Goal: Task Accomplishment & Management: Complete application form

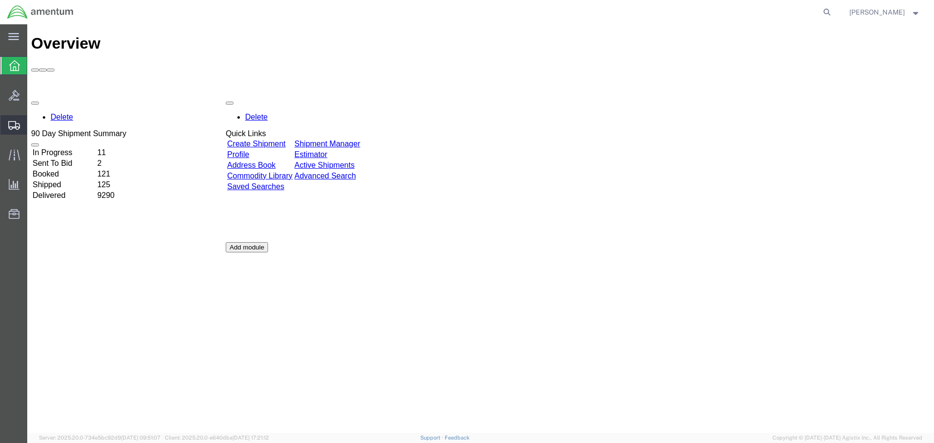
click at [0, 0] on span "Create Shipment" at bounding box center [0, 0] width 0 height 0
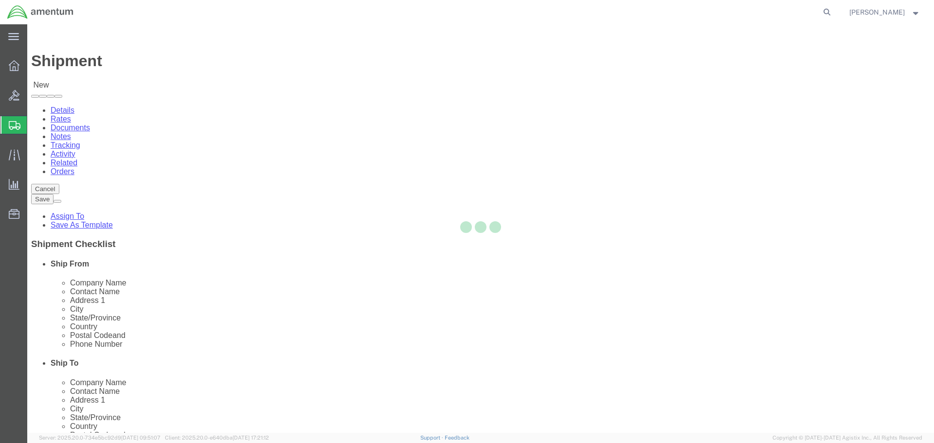
select select
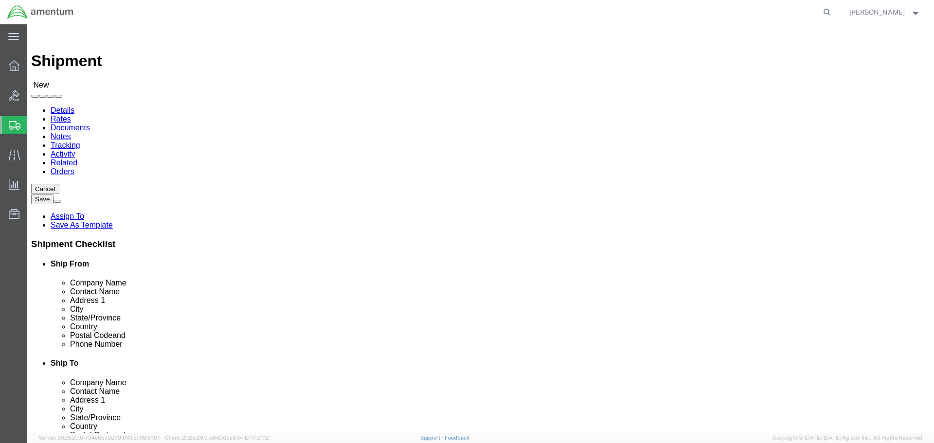
select select "MYPROFILE"
select select "CA"
type input "epl"
select select "49927"
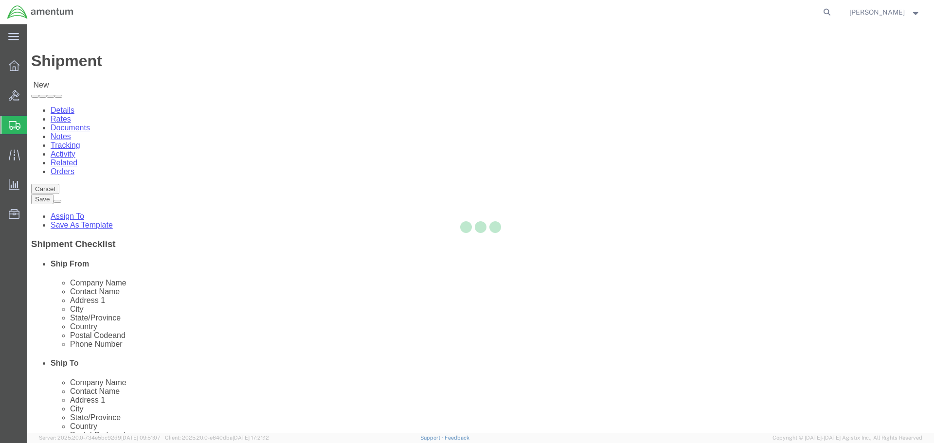
select select "NY"
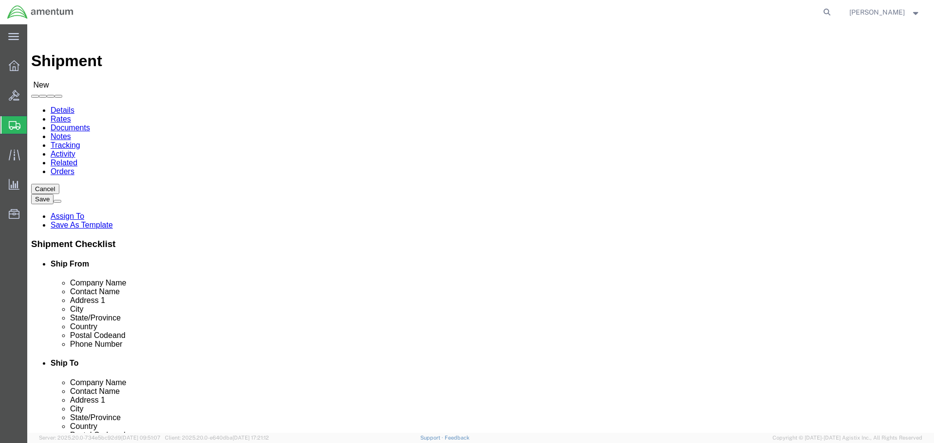
scroll to position [146, 0]
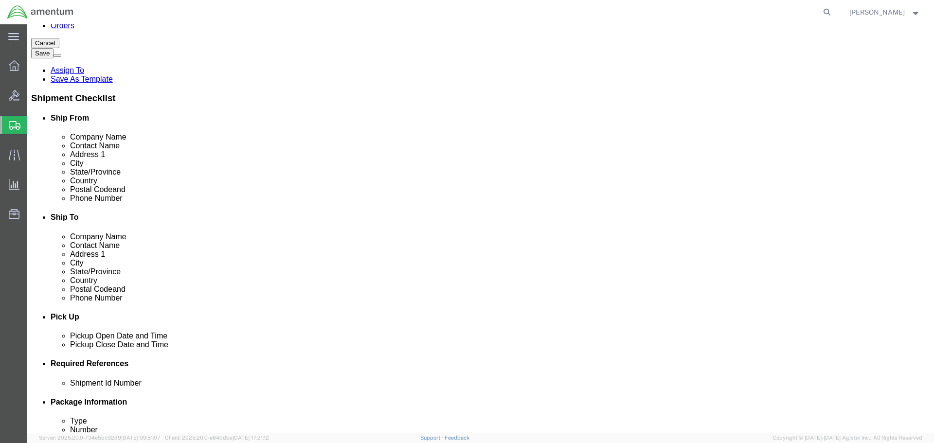
click div "[DATE] 9:00 AM"
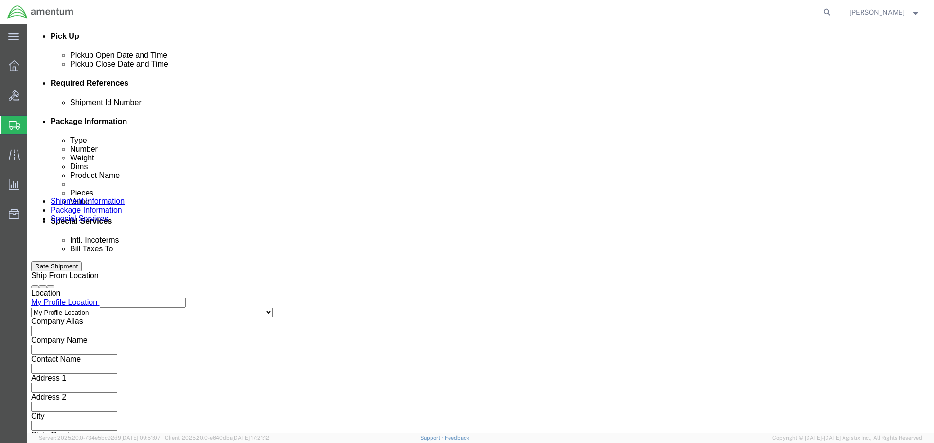
type input "12:00 PM"
click button "Apply"
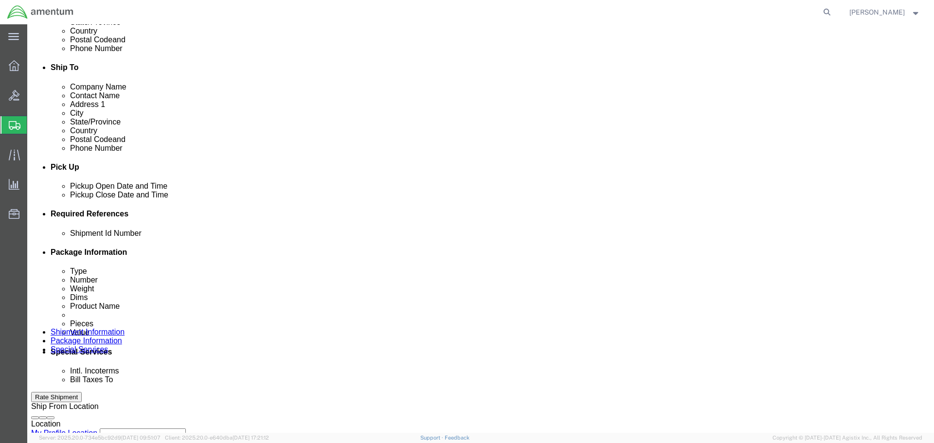
scroll to position [281, 0]
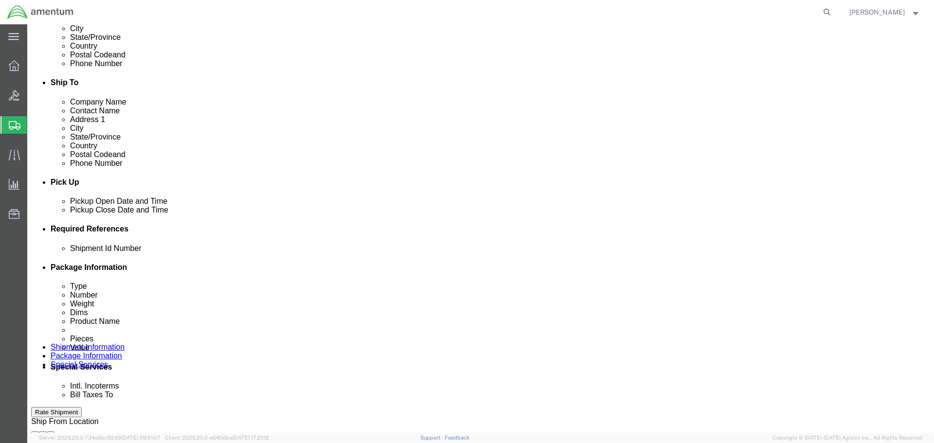
click div "[DATE] 1:00 PM"
type input "3:00 PM"
click button "Apply"
click button "Add reference"
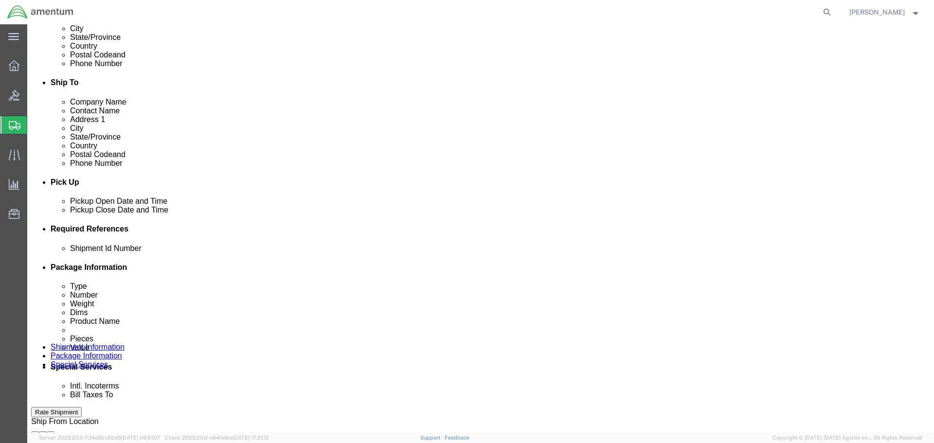
click button "Add reference"
click input "text"
type input "613-011157"
select select "PRONUMBER"
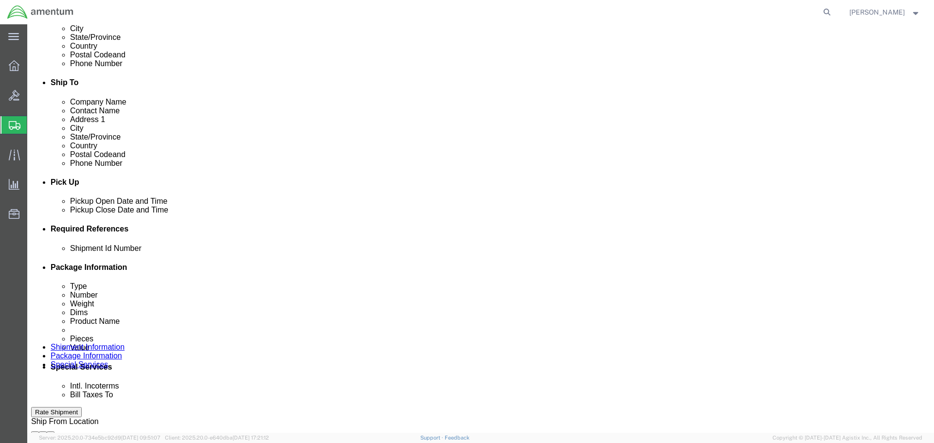
type input "6118.04.03.2219.000.SDC.0000"
select select "DEPT"
type input "CBP"
select select "CUSTREF"
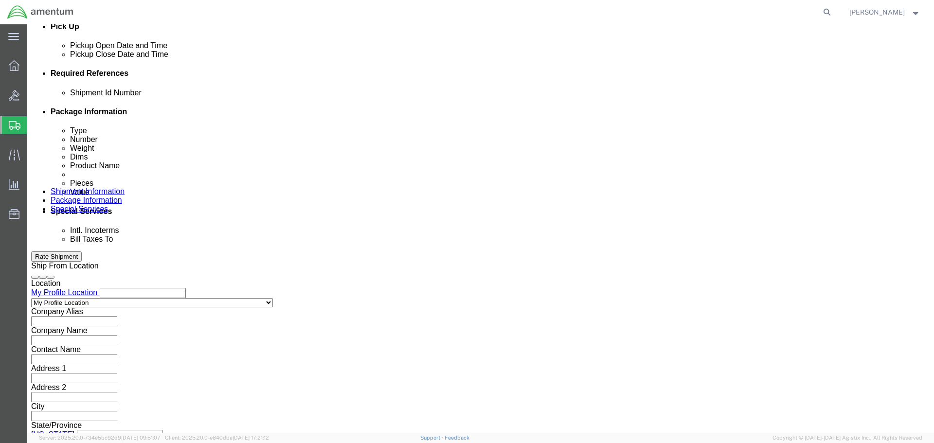
scroll to position [445, 0]
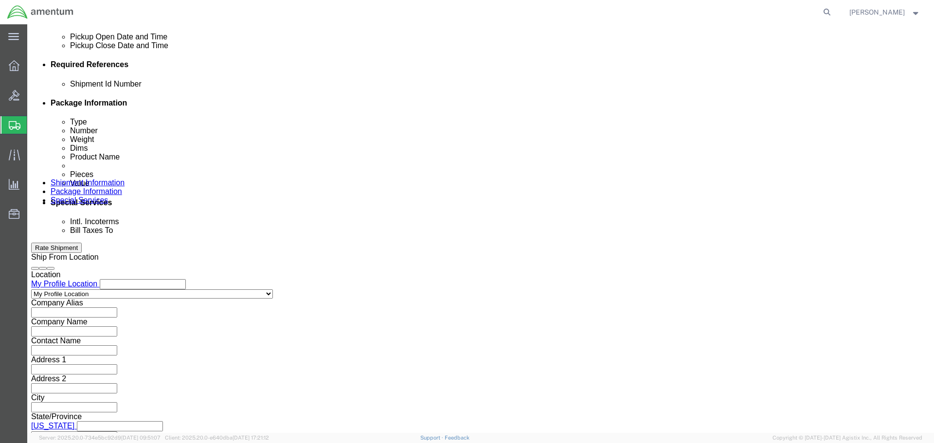
type input "SCREW"
click button "Continue"
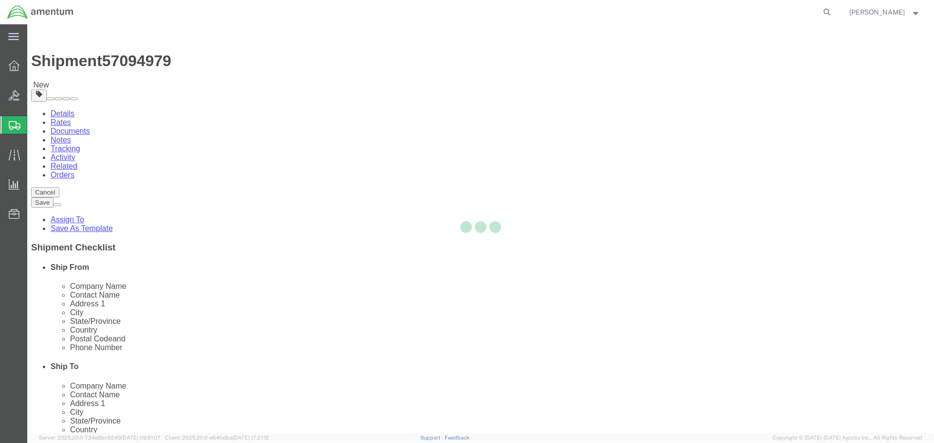
select select "CBOX"
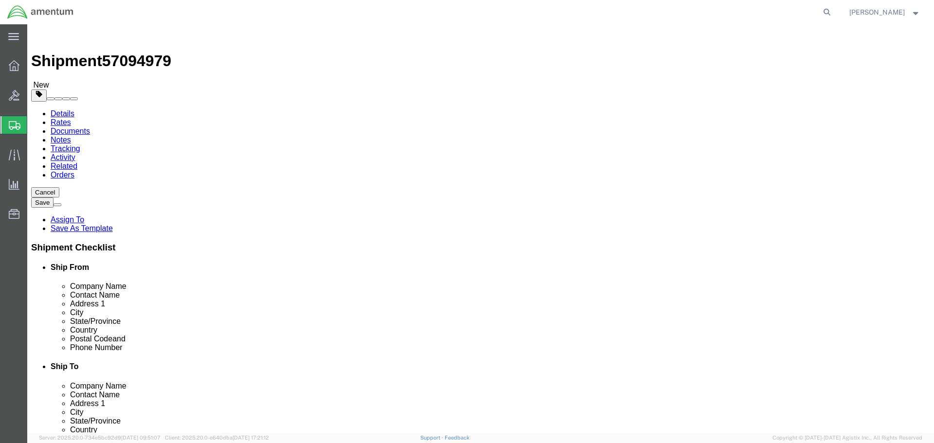
click input "text"
type input "12"
type input "6"
type input "1"
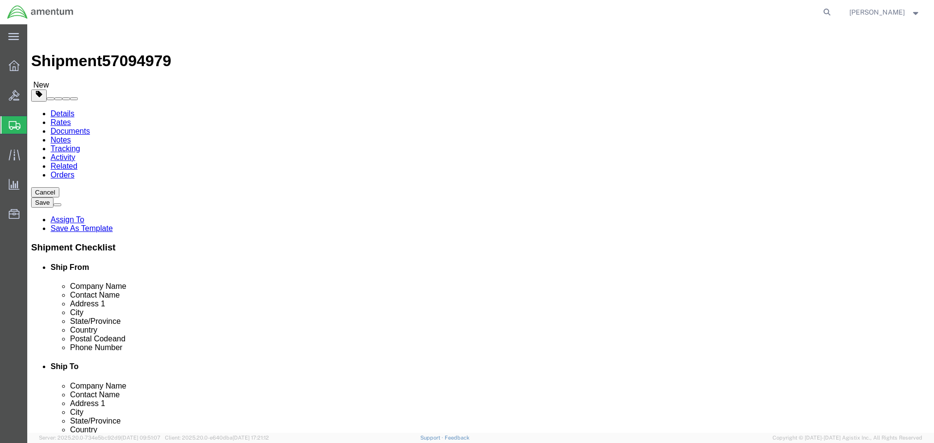
click link "Add Content"
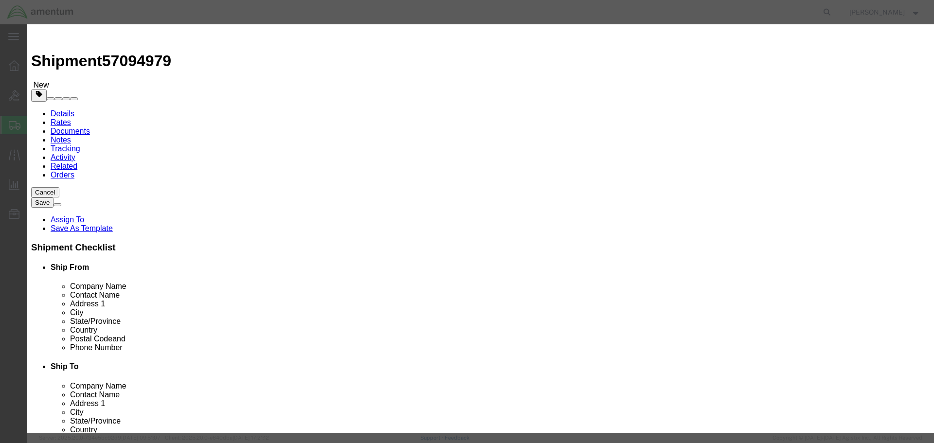
type input "SCREW"
select select "USD"
type input "350A41-1027-23"
type input "SCREW"
type input "1"
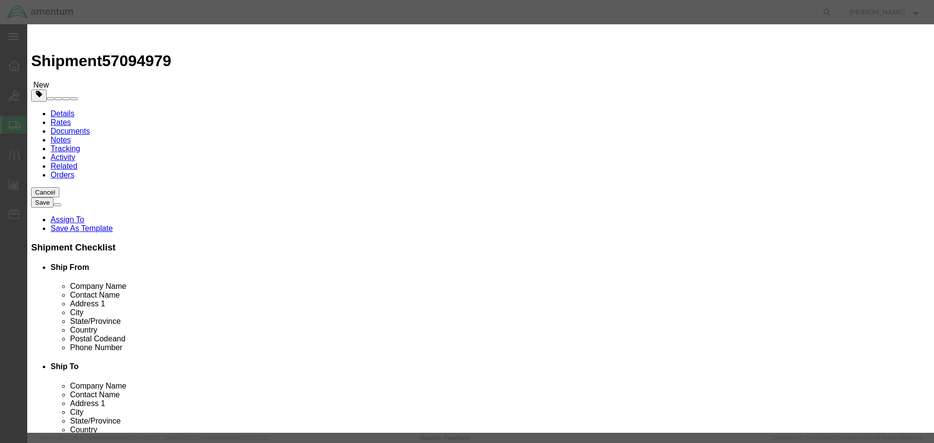
type input "81"
click button "Save & Close"
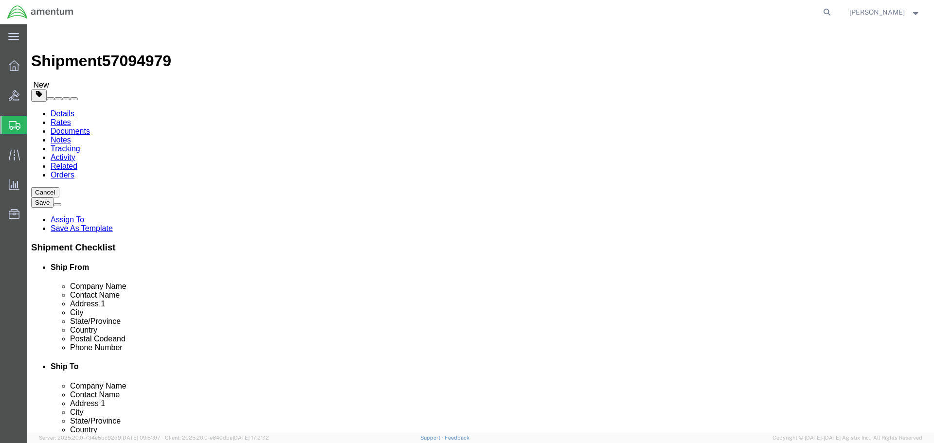
click button "Continue"
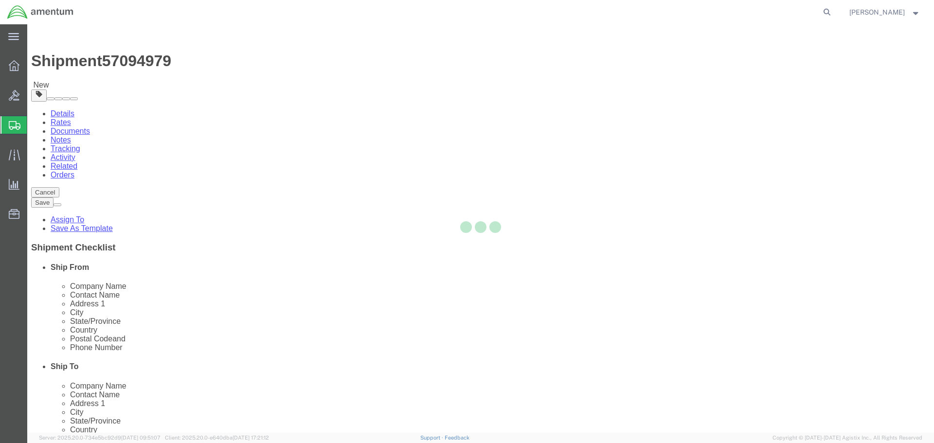
select select
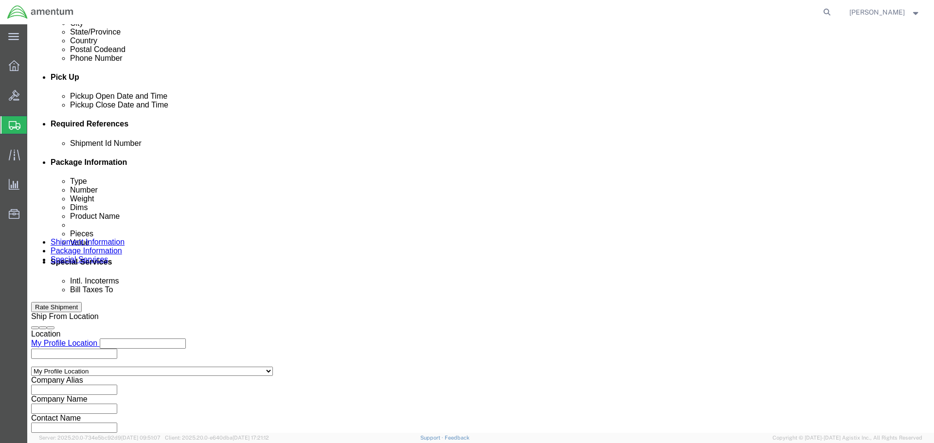
scroll to position [487, 0]
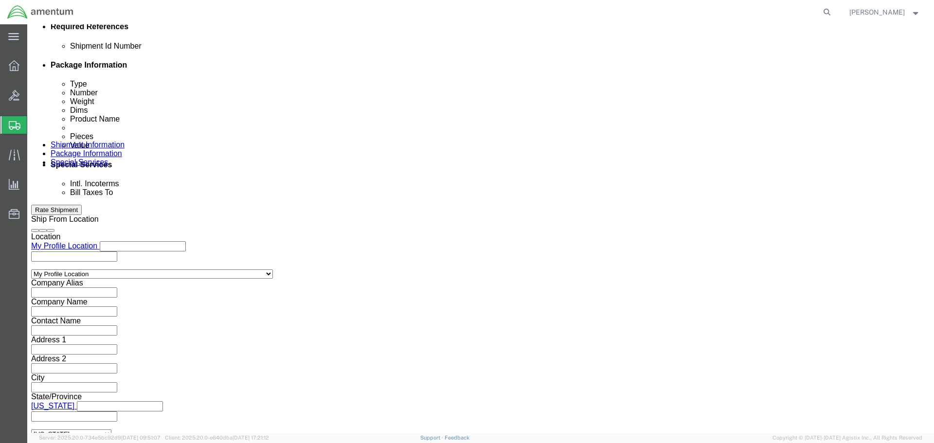
click input "text"
drag, startPoint x: 207, startPoint y: 318, endPoint x: 206, endPoint y: 311, distance: 7.8
paste input "[PERSON_NAME][EMAIL_ADDRESS][PERSON_NAME][DOMAIN_NAME]"
type input "[PERSON_NAME][EMAIL_ADDRESS][PERSON_NAME][DOMAIN_NAME]"
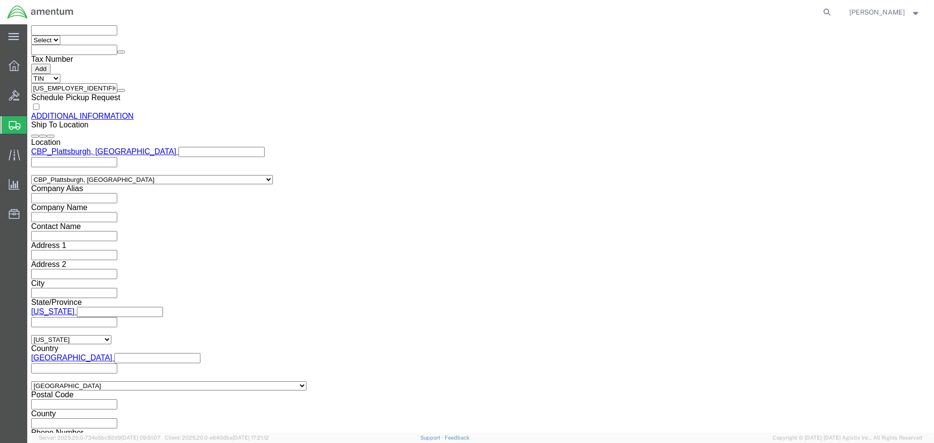
scroll to position [1153, 0]
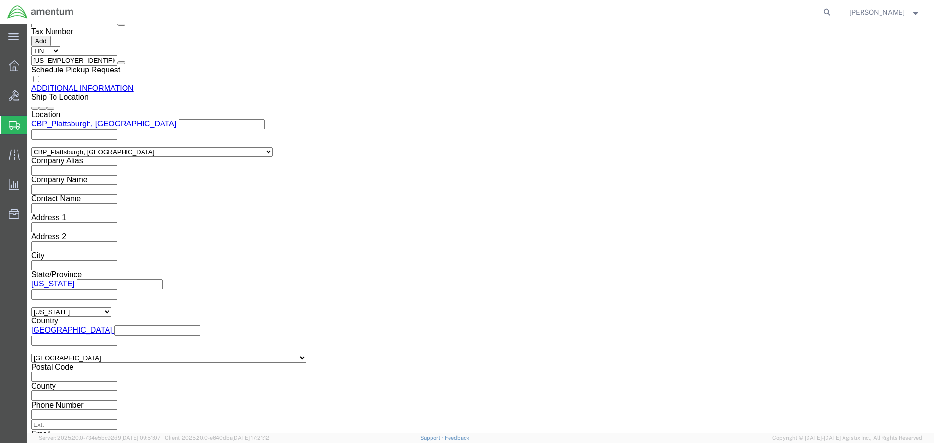
click button "Rate Shipment"
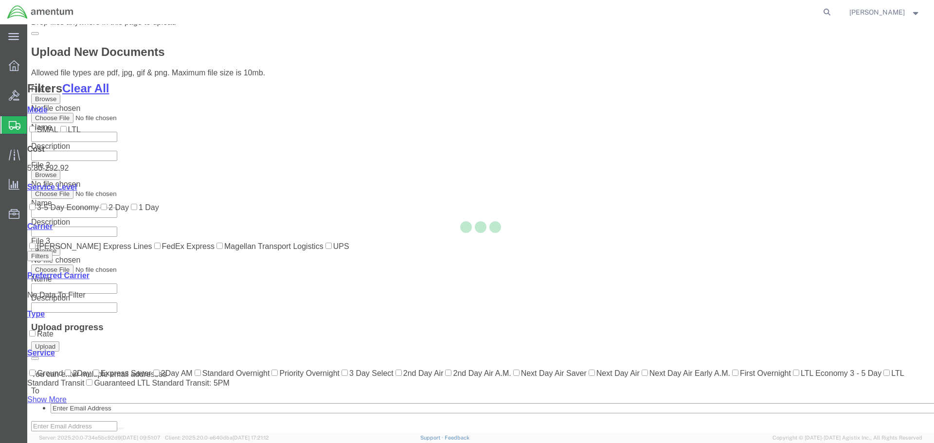
scroll to position [99, 0]
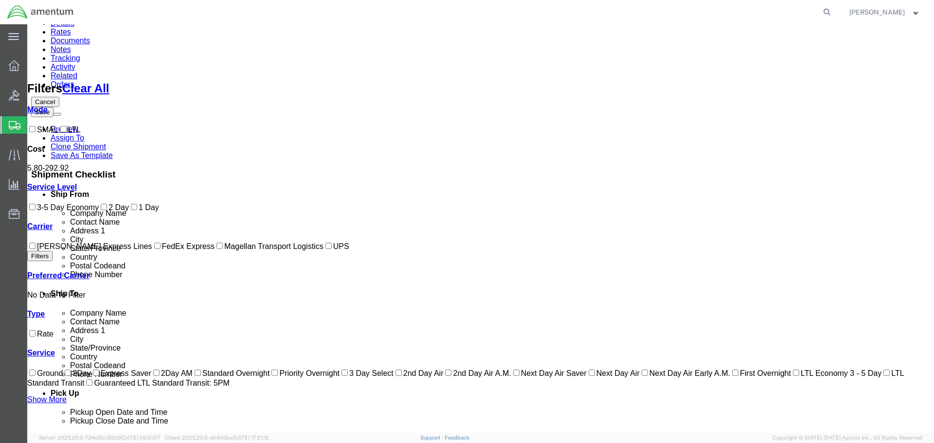
click at [152, 251] on label "FedEx Express" at bounding box center [183, 246] width 62 height 8
click at [154, 249] on input "FedEx Express" at bounding box center [157, 246] width 6 height 6
checkbox input "true"
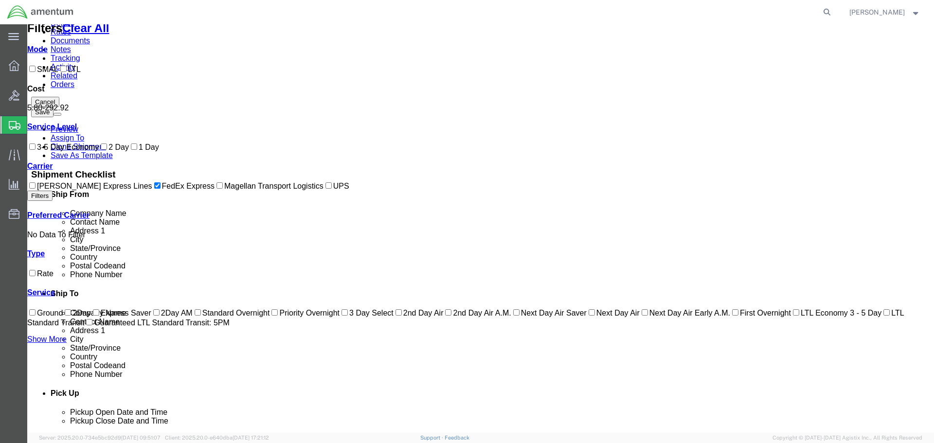
scroll to position [0, 0]
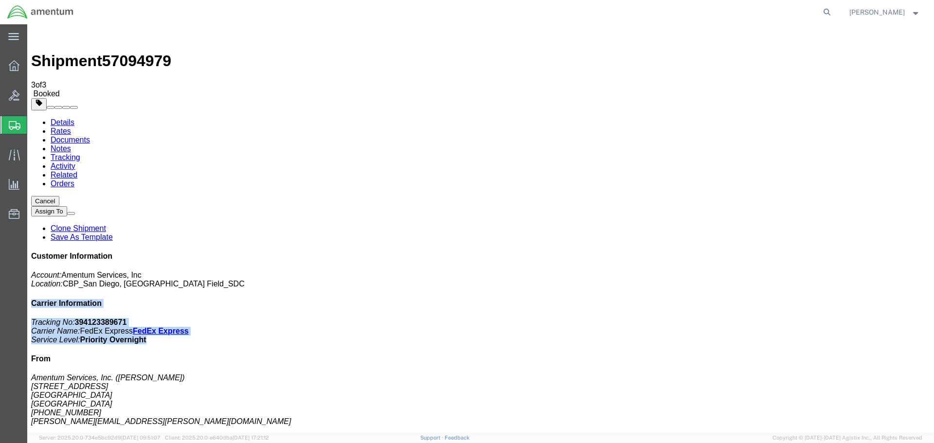
drag, startPoint x: 871, startPoint y: 171, endPoint x: 756, endPoint y: 134, distance: 120.5
click at [756, 252] on div "Customer Information Account: Amentum Services, Inc Location: [GEOGRAPHIC_DATA]…" at bounding box center [480, 421] width 899 height 338
copy div "Carrier Information Tracking No: 394123389671 Carrier Name: FedEx Express FedEx…"
